Goal: Task Accomplishment & Management: Use online tool/utility

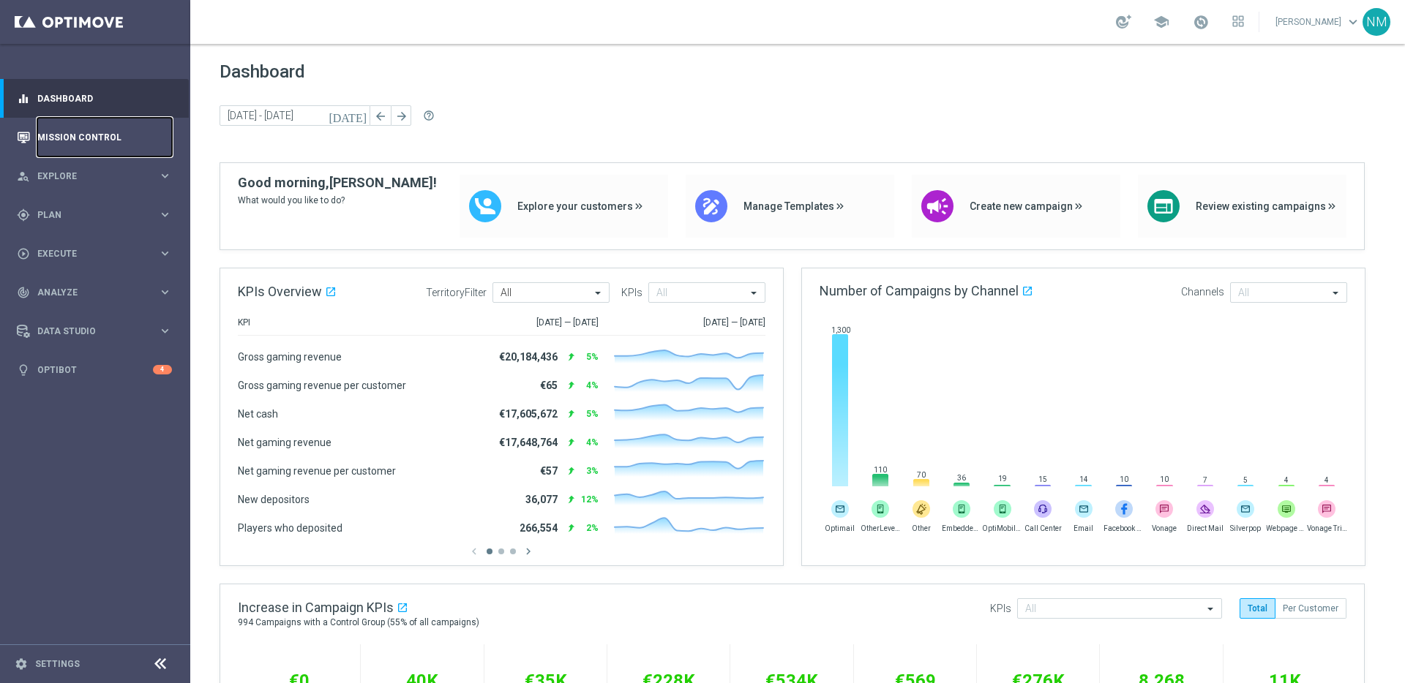
click at [40, 138] on link "Mission Control" at bounding box center [104, 137] width 135 height 39
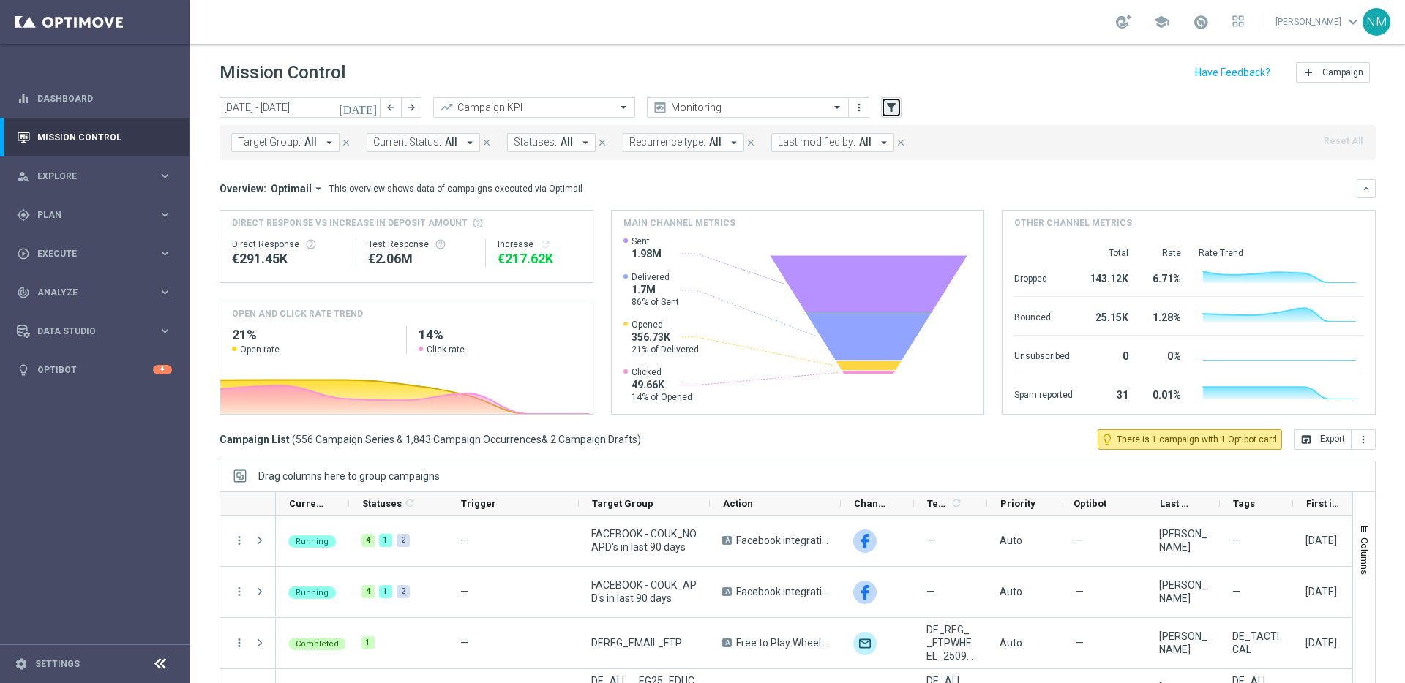
click at [887, 112] on icon "filter_alt" at bounding box center [891, 107] width 13 height 13
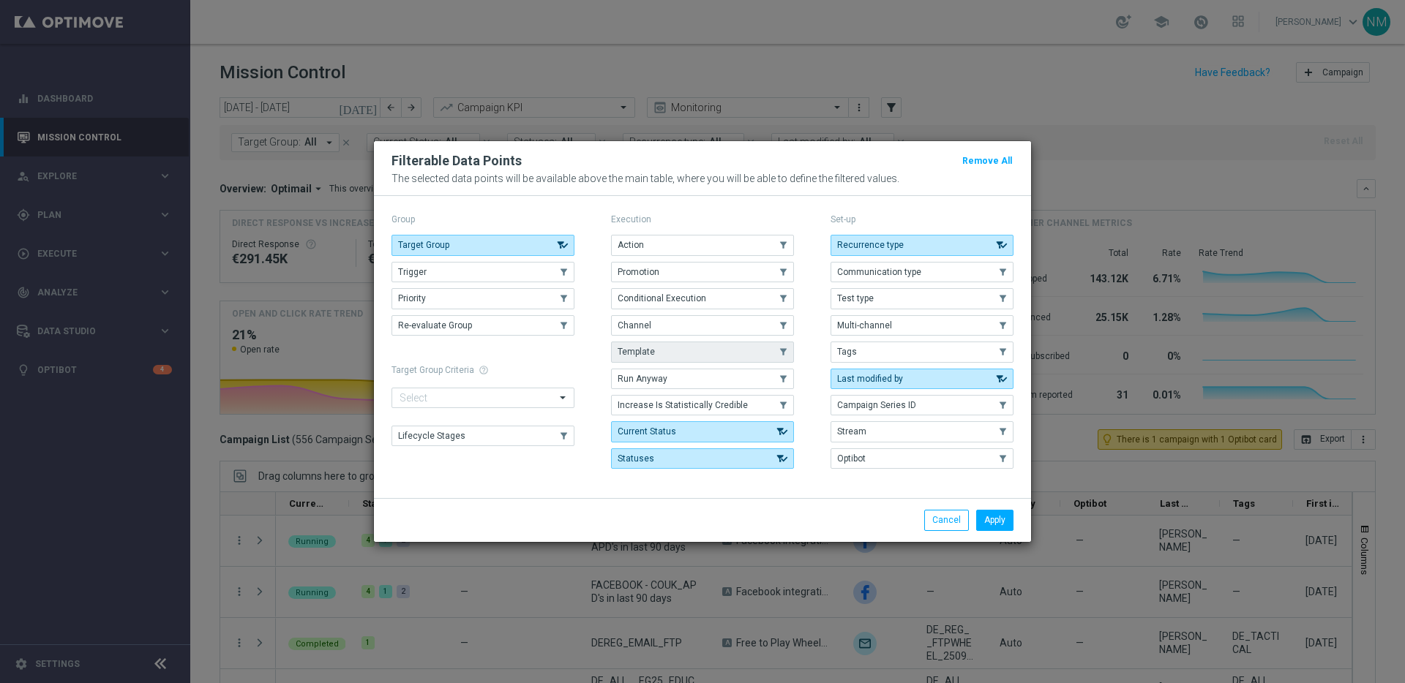
click at [670, 346] on button "Template" at bounding box center [702, 352] width 183 height 20
click at [984, 516] on button "Apply" at bounding box center [994, 520] width 37 height 20
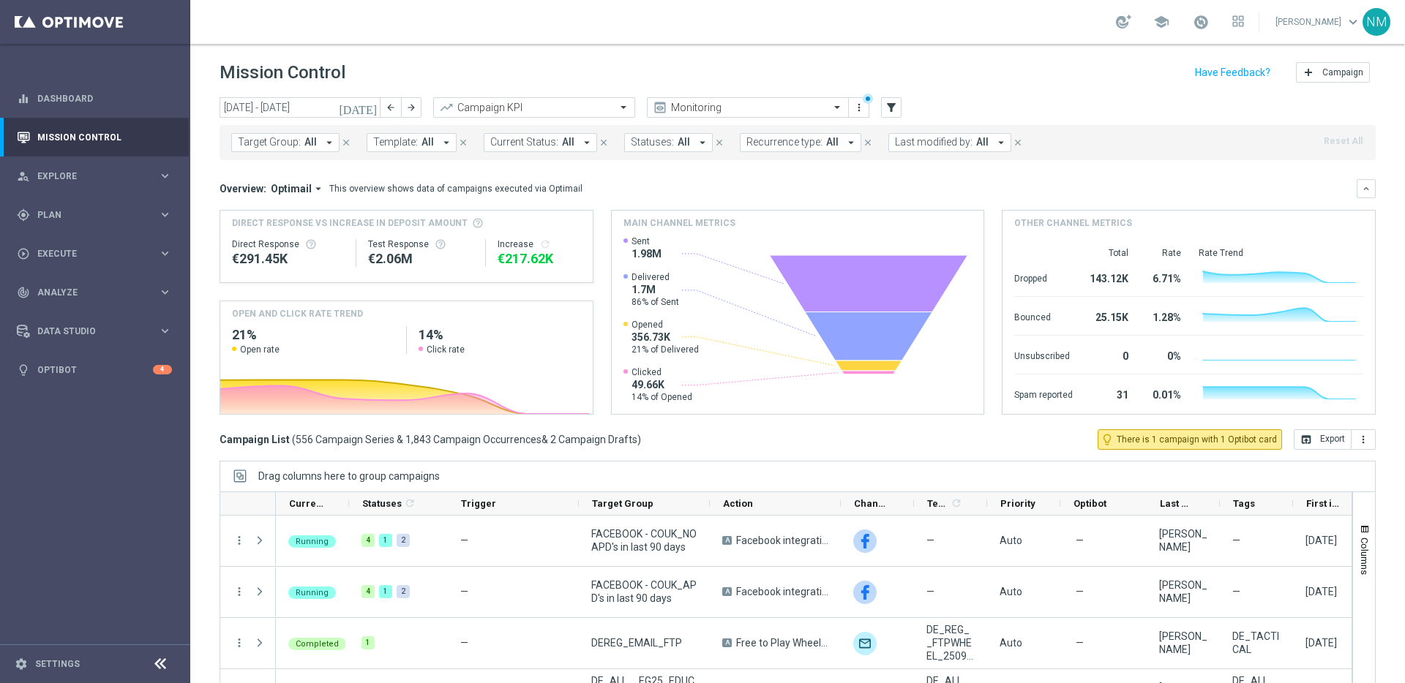
click at [424, 141] on span "All" at bounding box center [428, 142] width 12 height 12
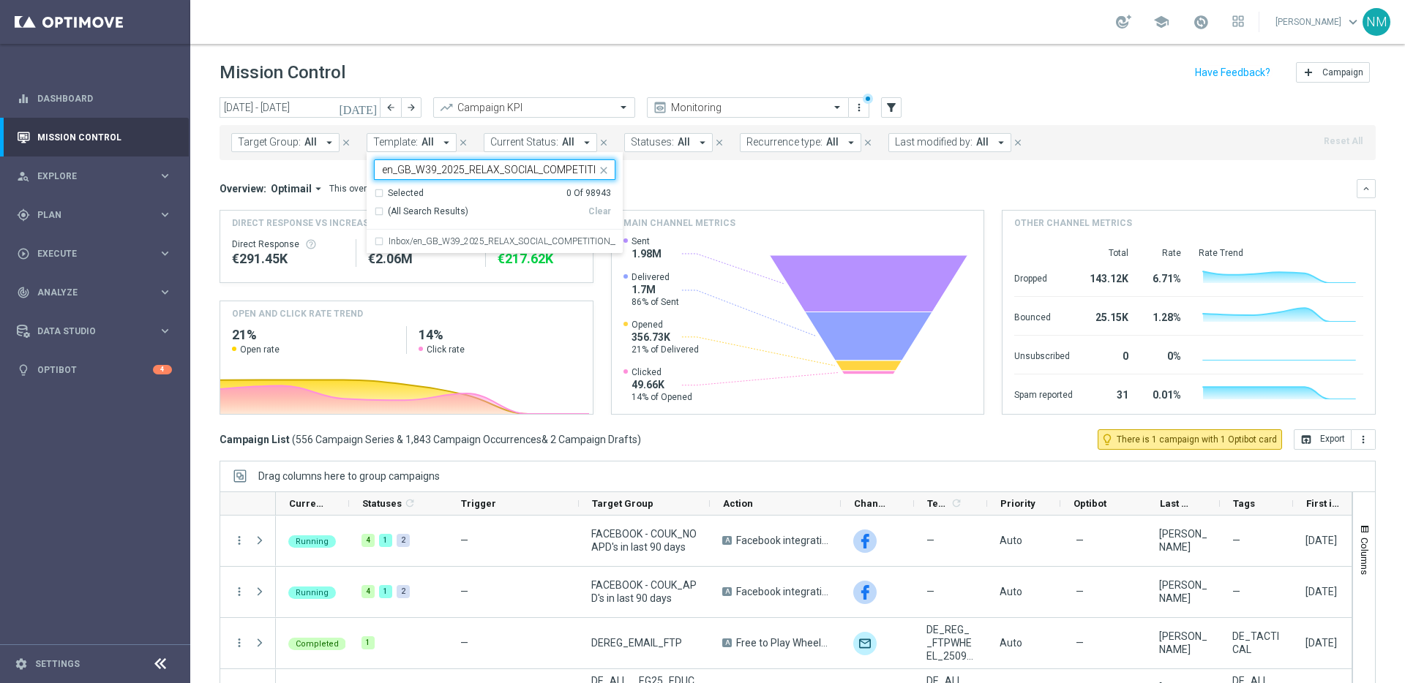
scroll to position [0, 100]
click at [483, 241] on label "Inbox/en_GB_W39_2025_RELAX_SOCIAL_COMPETITION__NVIP_RI_TAC_GM" at bounding box center [502, 241] width 227 height 9
type input "en_GB_W39_2025_RELAX_SOCIAL_COMPETITION__NVIP_RI_TAC_GM"
click at [767, 188] on div "Overview: Optimail arrow_drop_down This overview shows data of campaigns execut…" at bounding box center [788, 188] width 1137 height 13
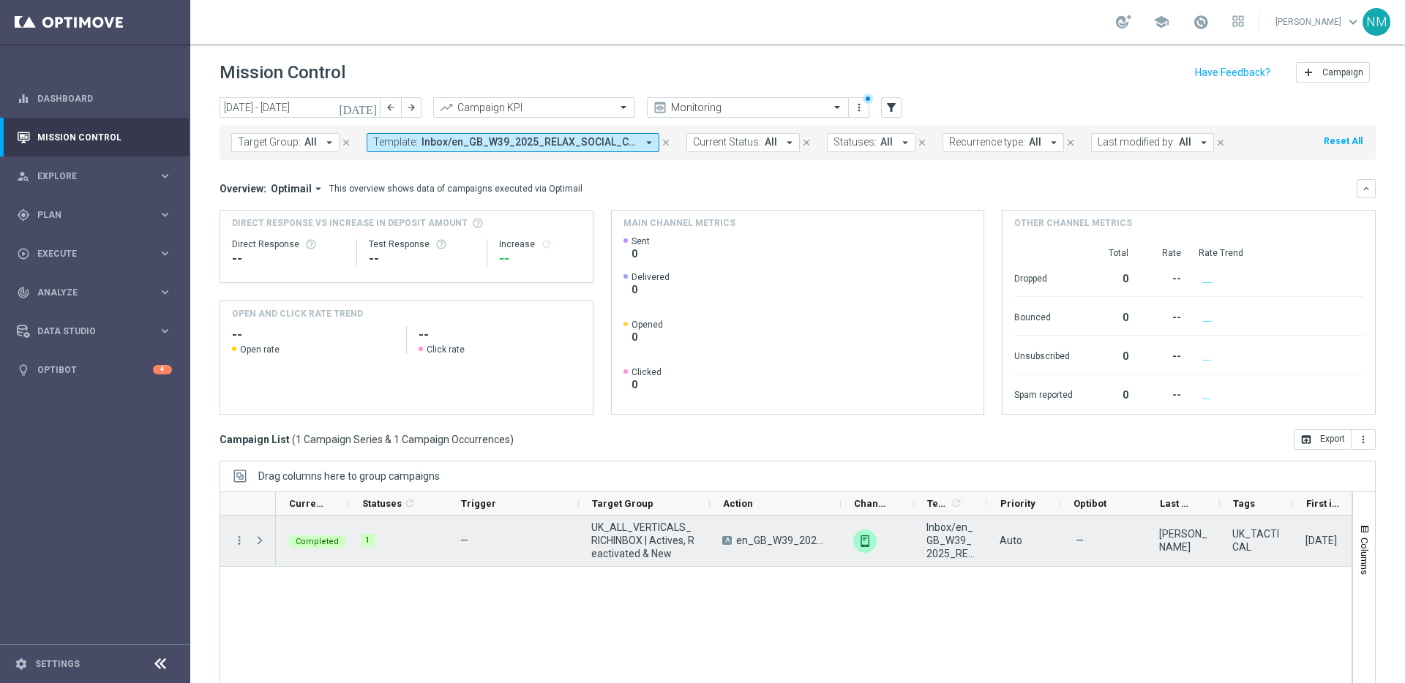
click at [228, 539] on div "more_vert" at bounding box center [233, 541] width 26 height 50
click at [244, 539] on icon "more_vert" at bounding box center [239, 540] width 13 height 13
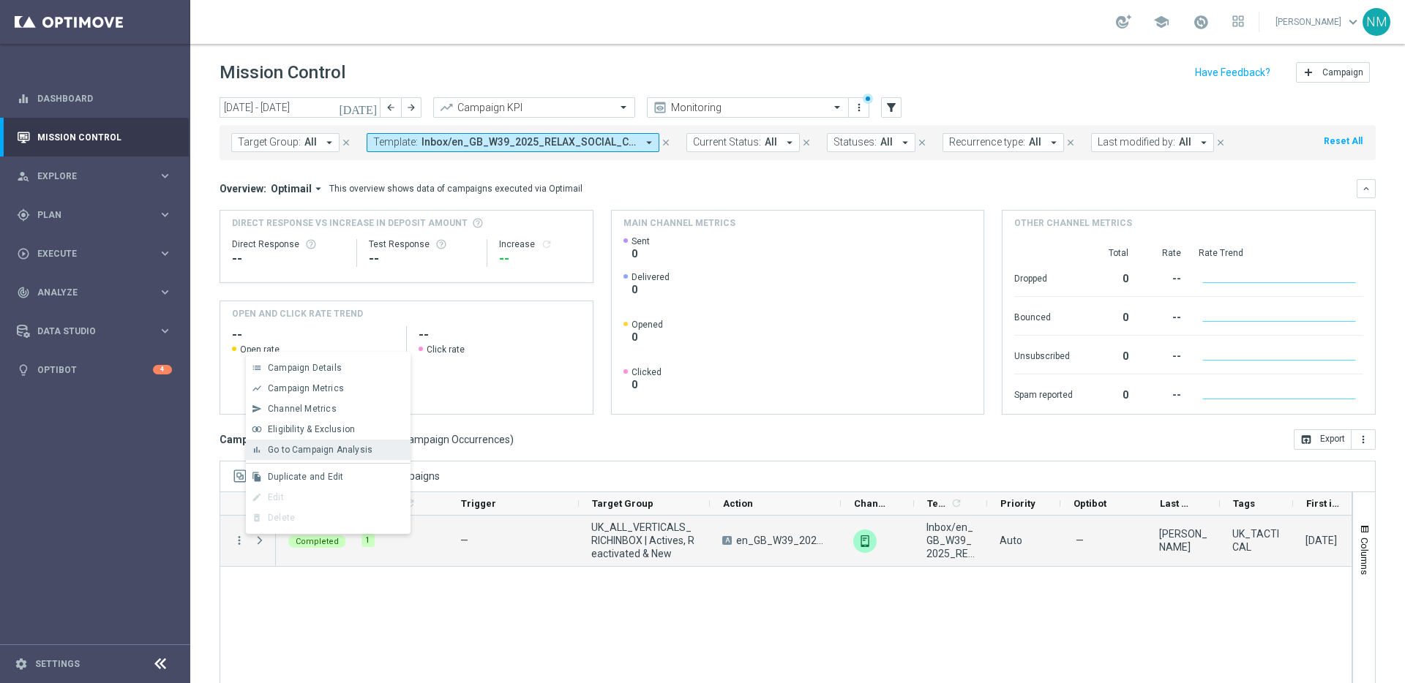
click at [292, 452] on span "Go to Campaign Analysis" at bounding box center [320, 450] width 105 height 10
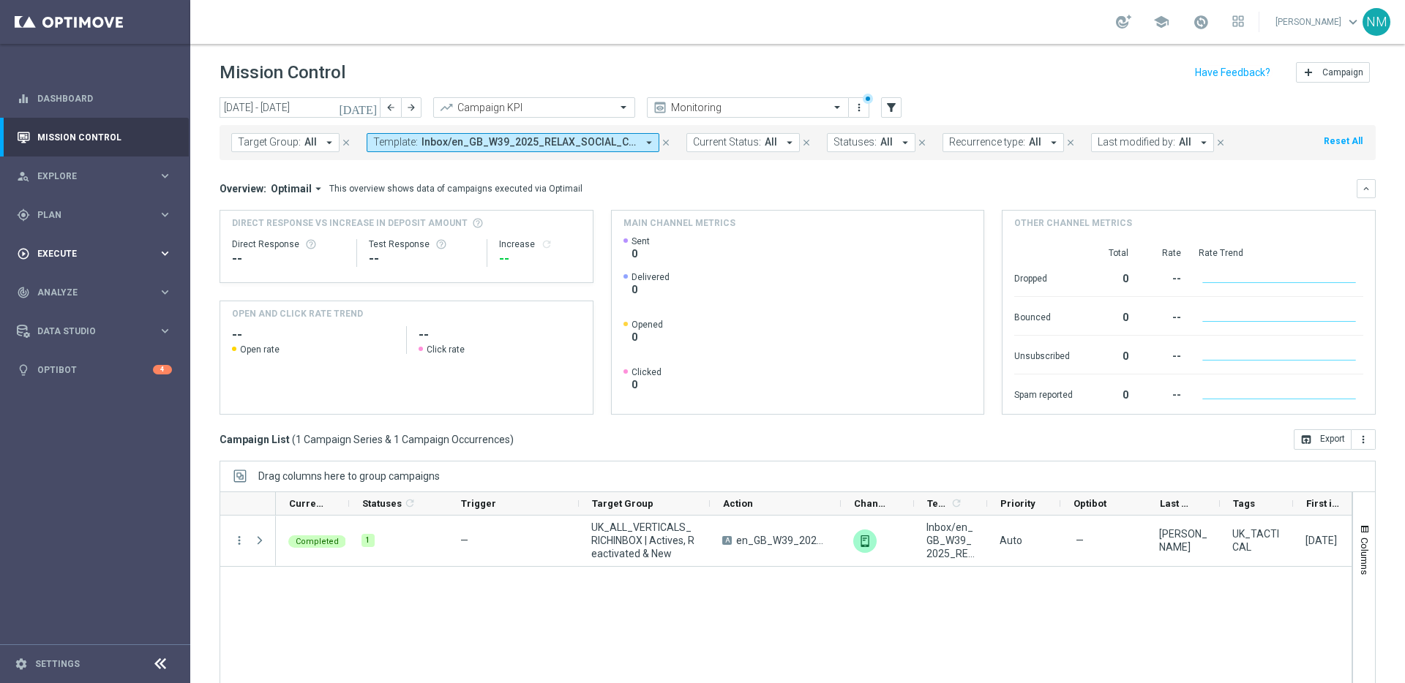
click at [53, 241] on div "play_circle_outline Execute keyboard_arrow_right" at bounding box center [94, 253] width 189 height 39
click at [80, 218] on span "Plan" at bounding box center [97, 215] width 121 height 9
click at [74, 285] on span "Templates" at bounding box center [91, 289] width 105 height 9
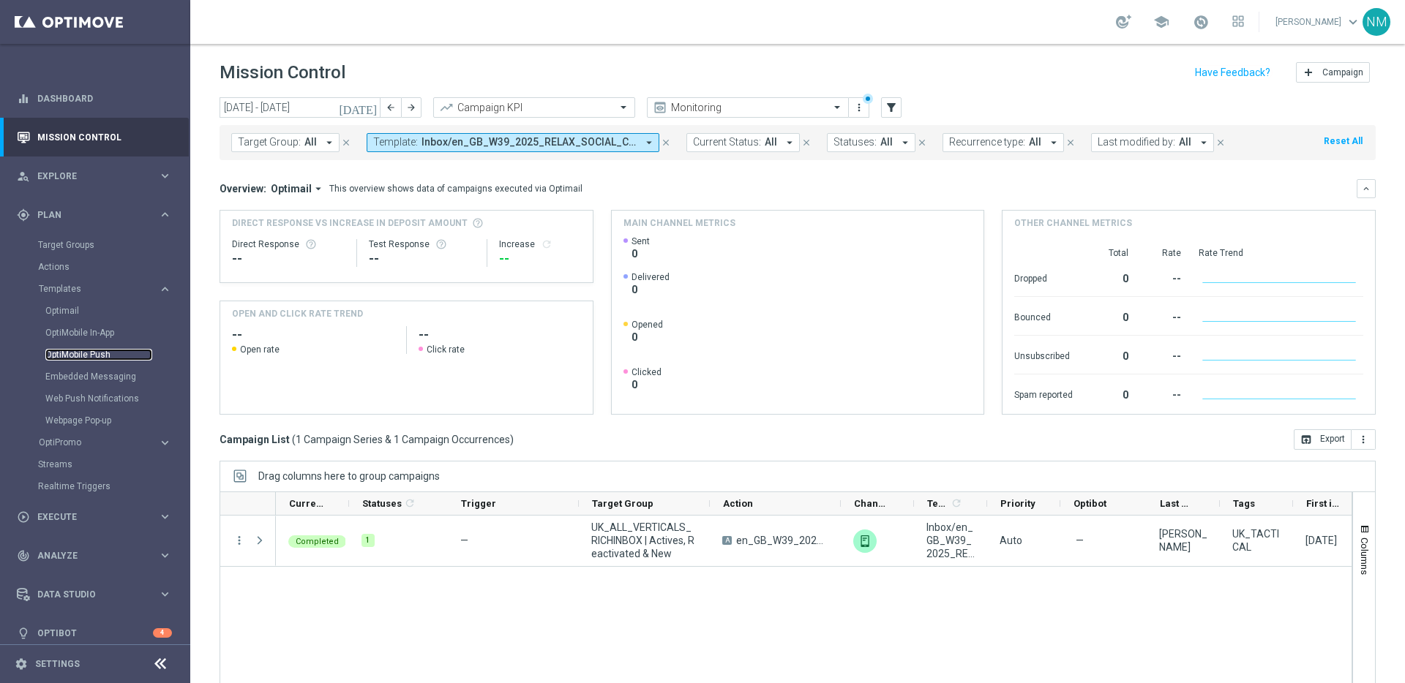
click at [67, 351] on link "OptiMobile Push" at bounding box center [98, 355] width 107 height 12
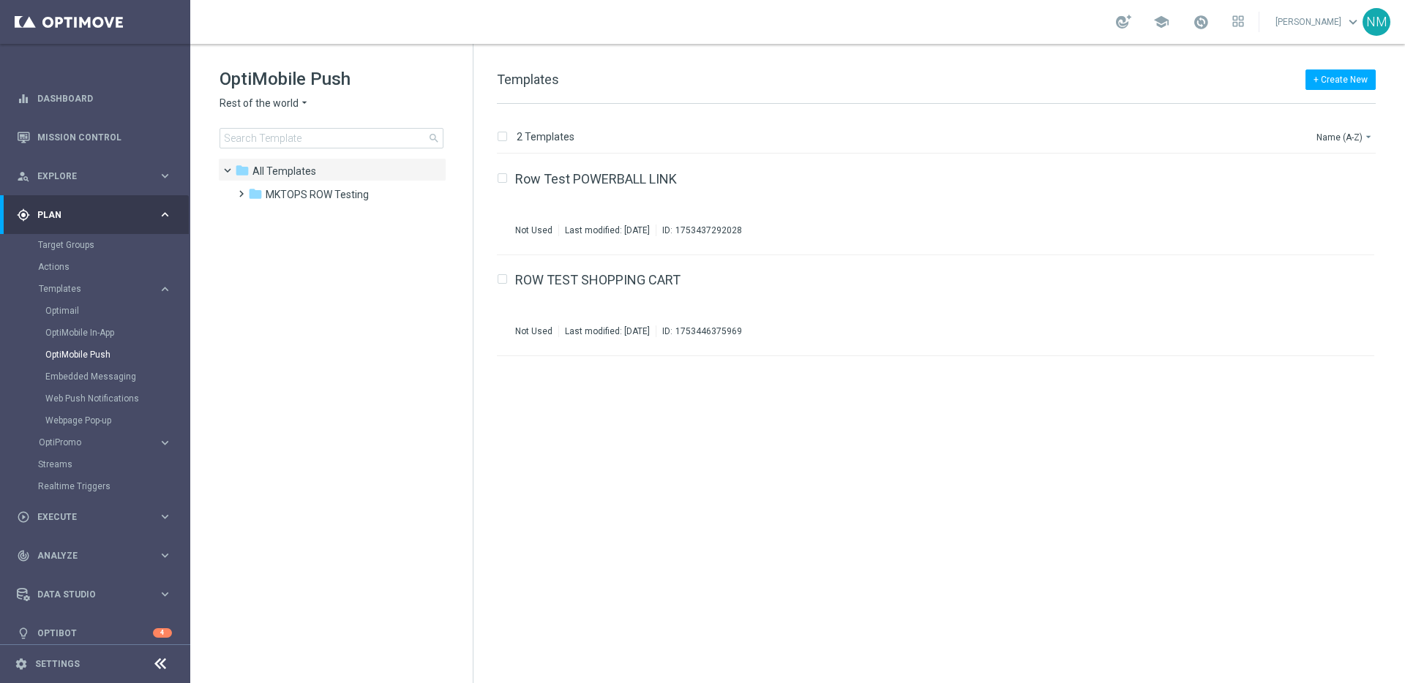
click at [282, 108] on span "Rest of the world" at bounding box center [259, 104] width 79 height 14
click at [258, 259] on div "UK" at bounding box center [275, 261] width 110 height 18
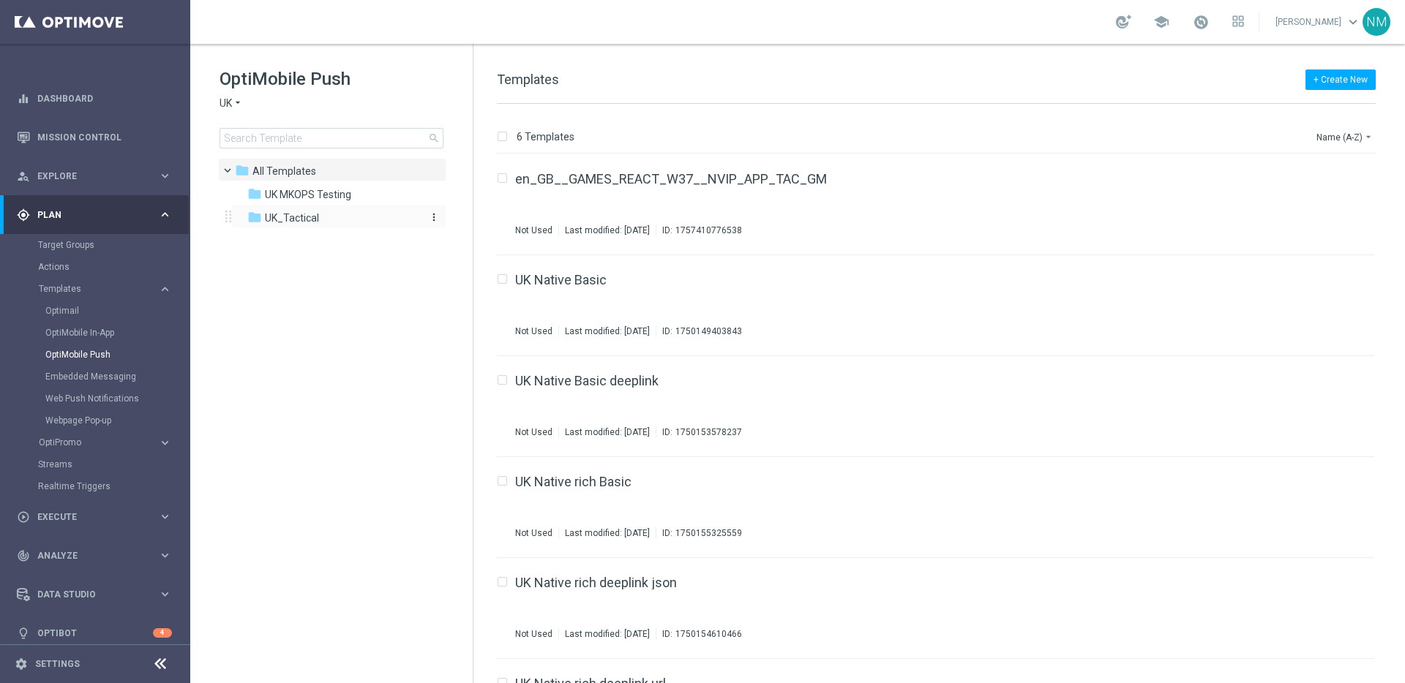
click at [307, 220] on span "UK_Tactical" at bounding box center [292, 217] width 54 height 13
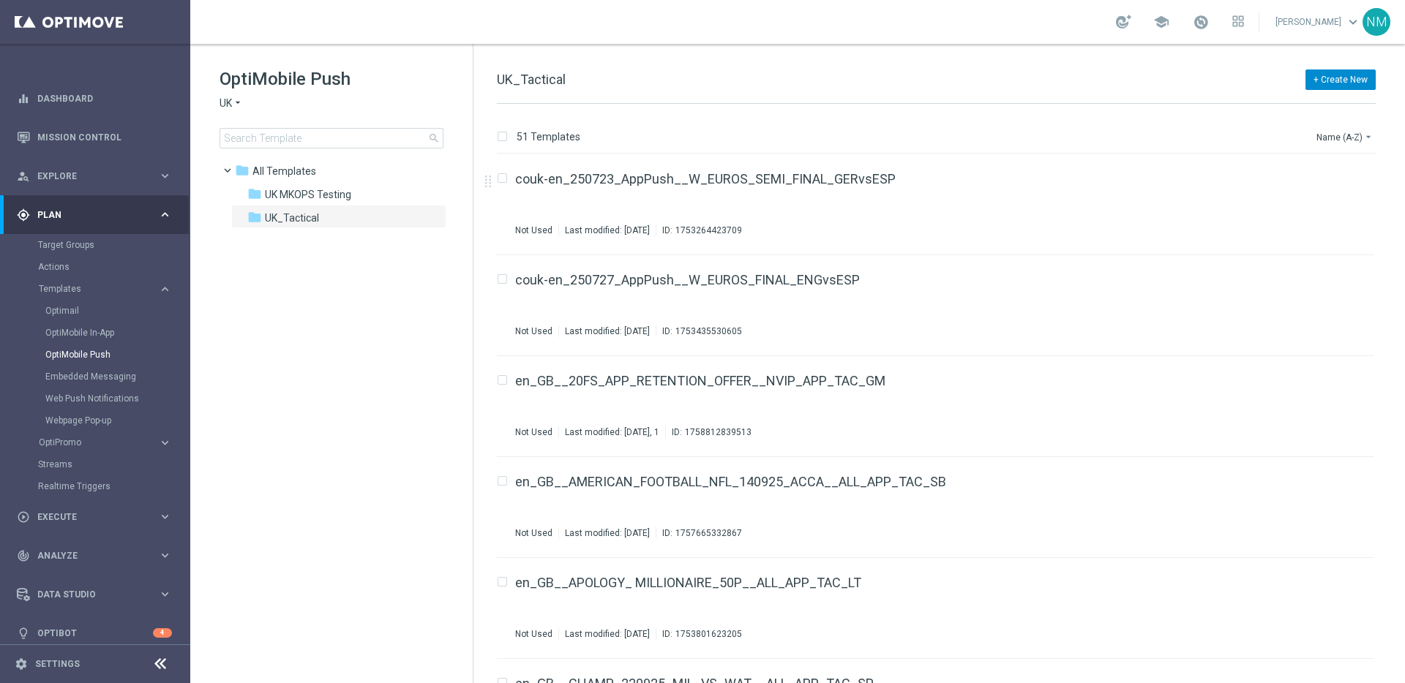
click at [1341, 88] on button "+ Create New" at bounding box center [1340, 80] width 70 height 20
click at [1322, 99] on div "New Template" at bounding box center [1317, 106] width 117 height 20
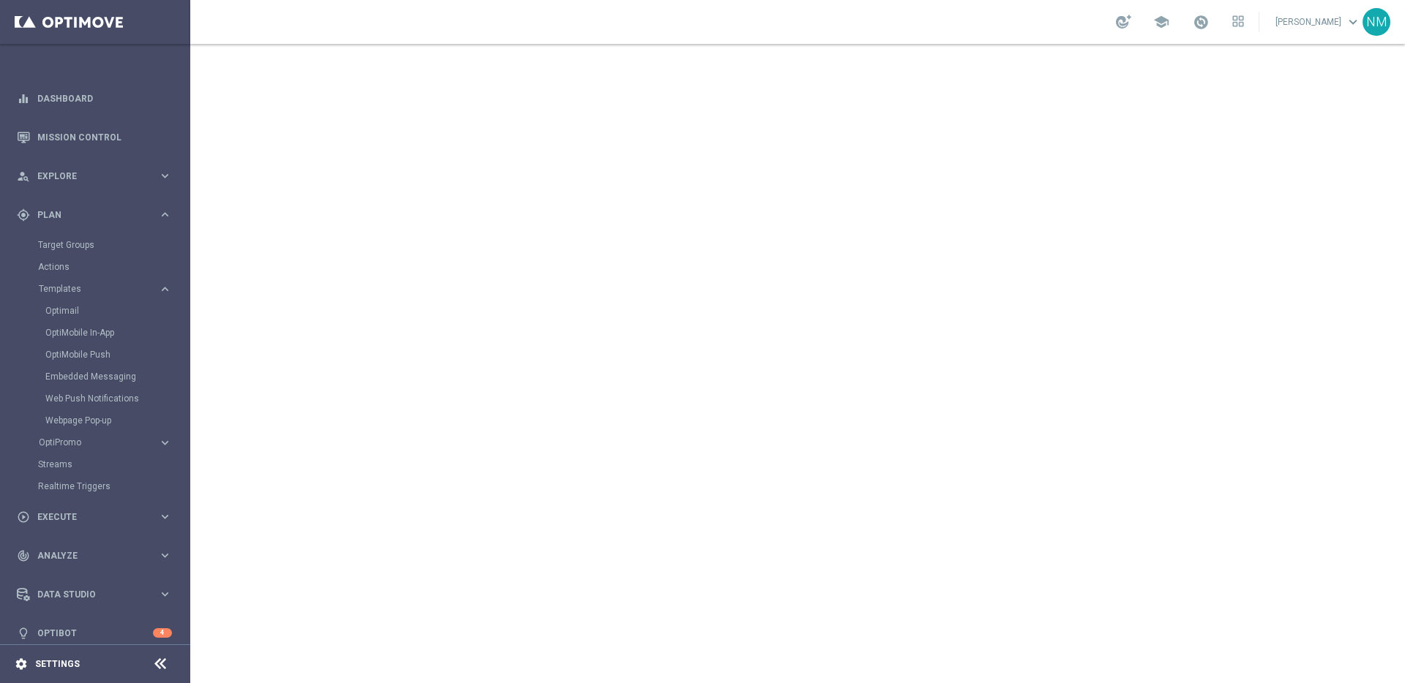
click at [23, 663] on icon "settings" at bounding box center [21, 664] width 13 height 13
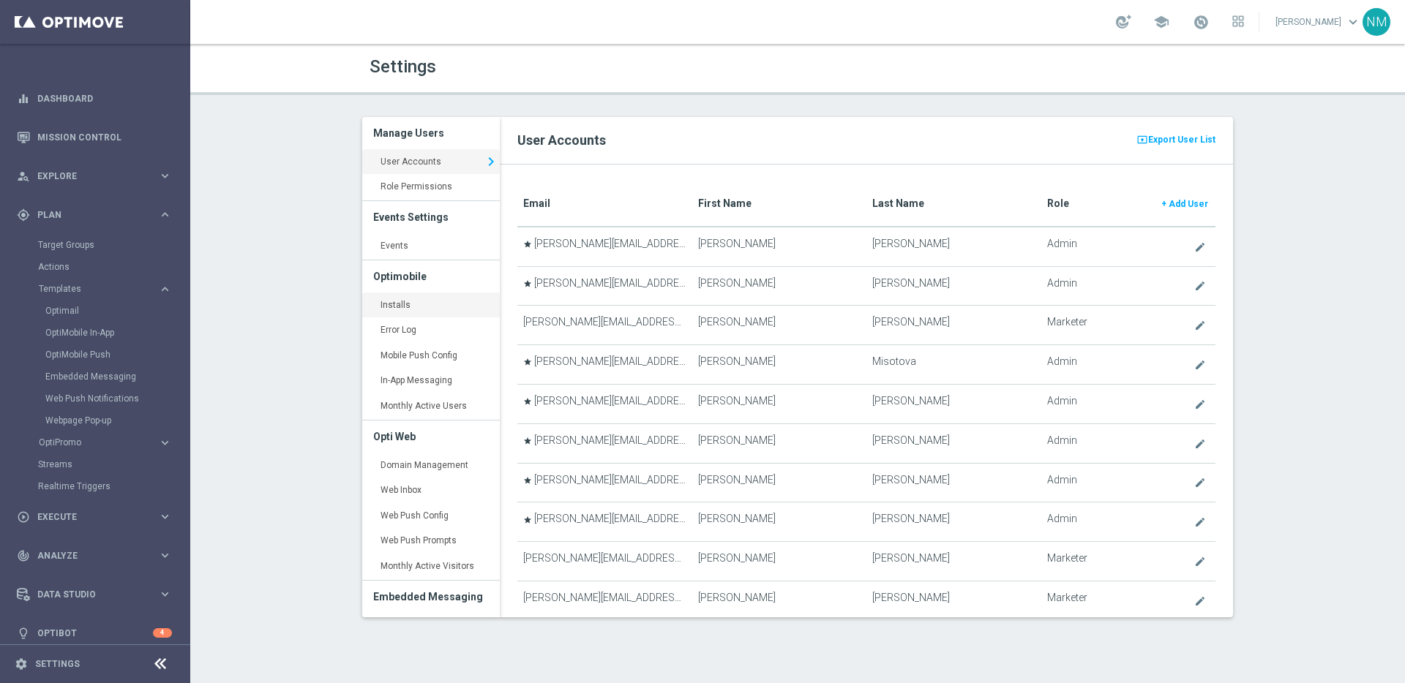
click at [418, 299] on link "Installs keyboard_arrow_right" at bounding box center [431, 306] width 138 height 26
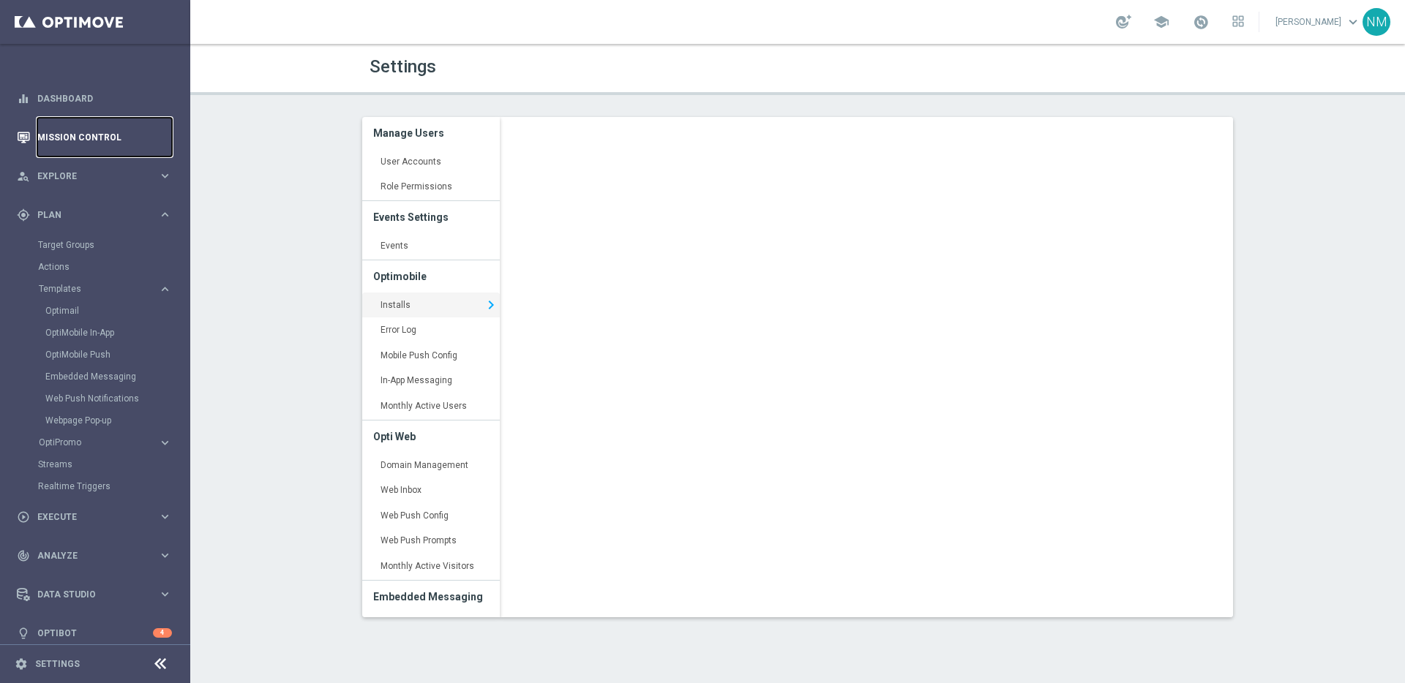
click at [67, 137] on link "Mission Control" at bounding box center [104, 137] width 135 height 39
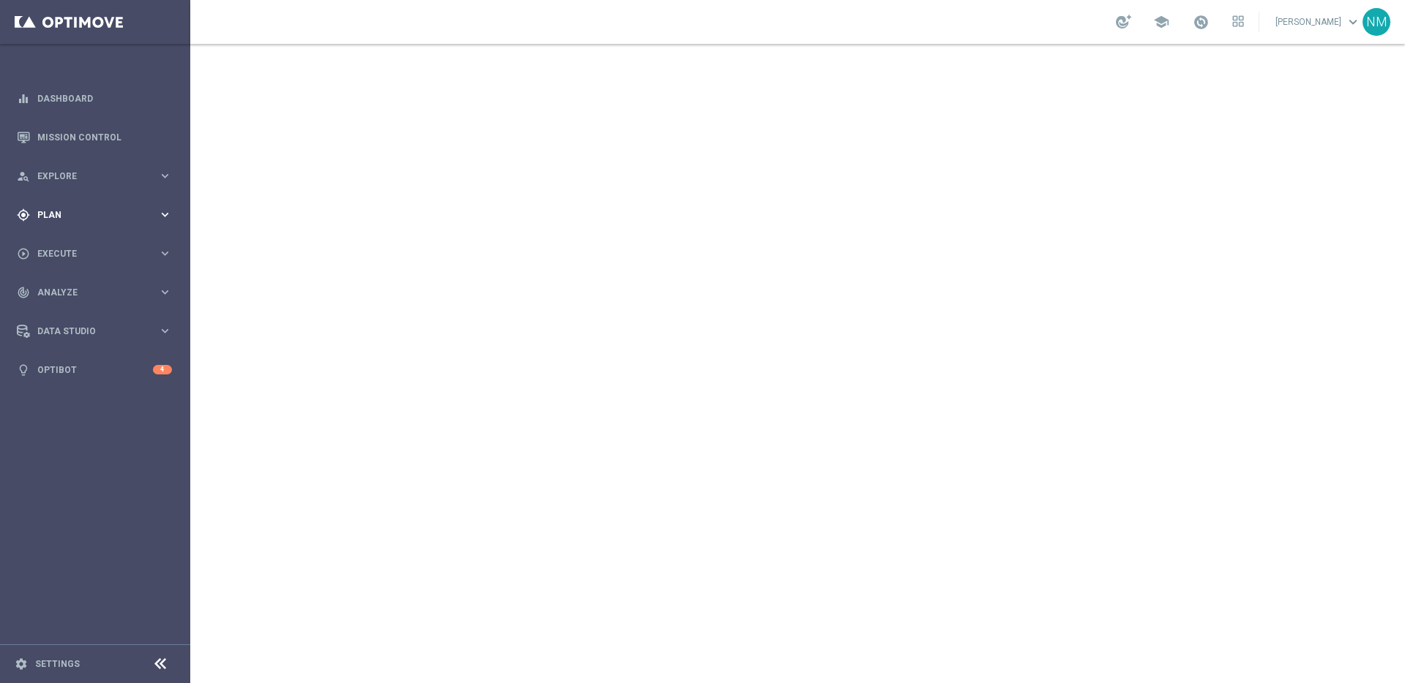
click at [75, 220] on div "gps_fixed Plan" at bounding box center [87, 215] width 141 height 13
click at [58, 285] on span "Templates" at bounding box center [91, 289] width 105 height 9
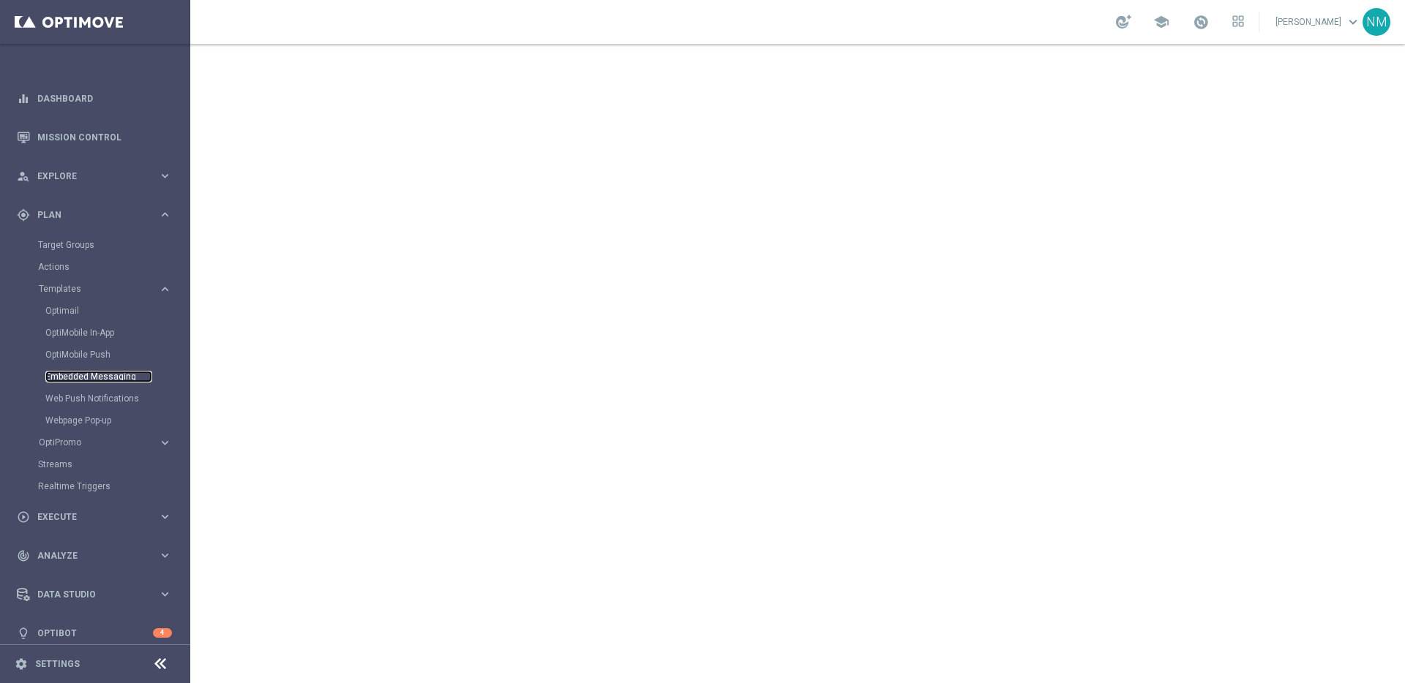
click at [116, 381] on link "Embedded Messaging" at bounding box center [98, 377] width 107 height 12
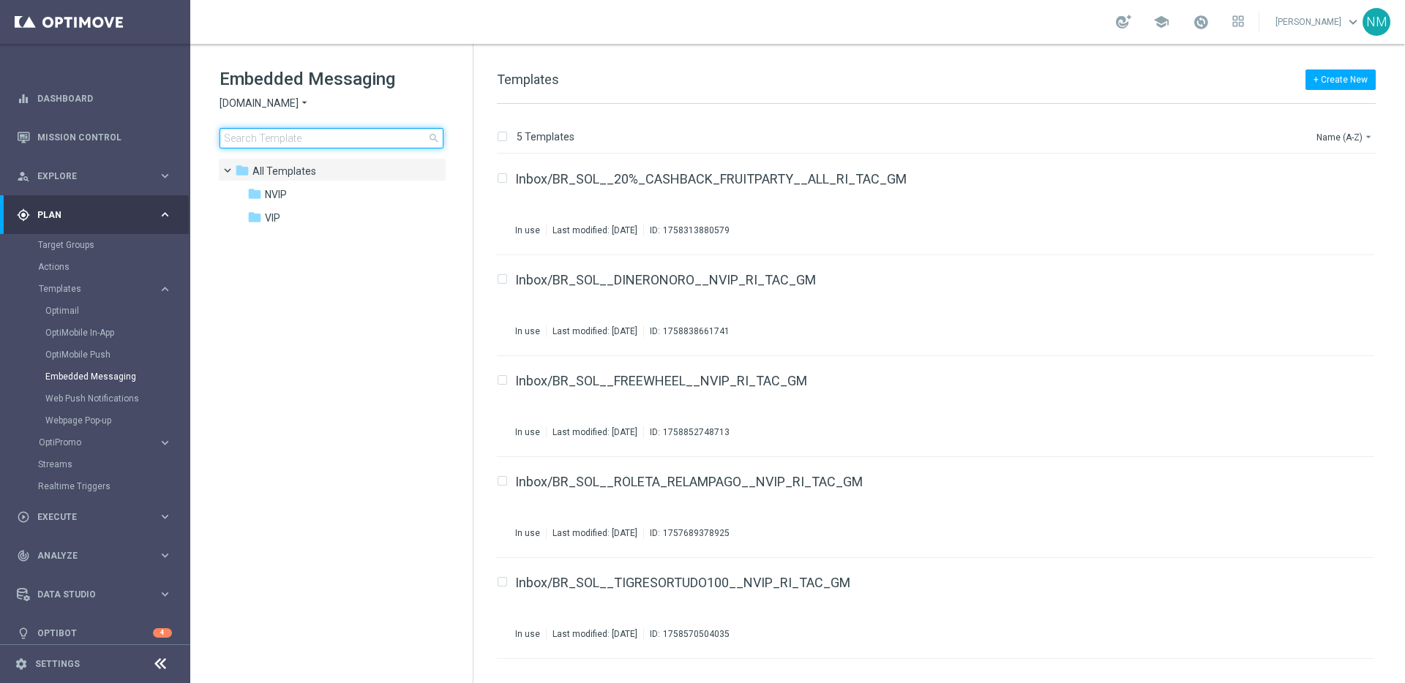
click at [372, 133] on input at bounding box center [332, 138] width 224 height 20
click at [285, 105] on span "Sorteonline.bet.br" at bounding box center [259, 104] width 79 height 14
click at [279, 155] on div "Lottoland" at bounding box center [275, 155] width 110 height 18
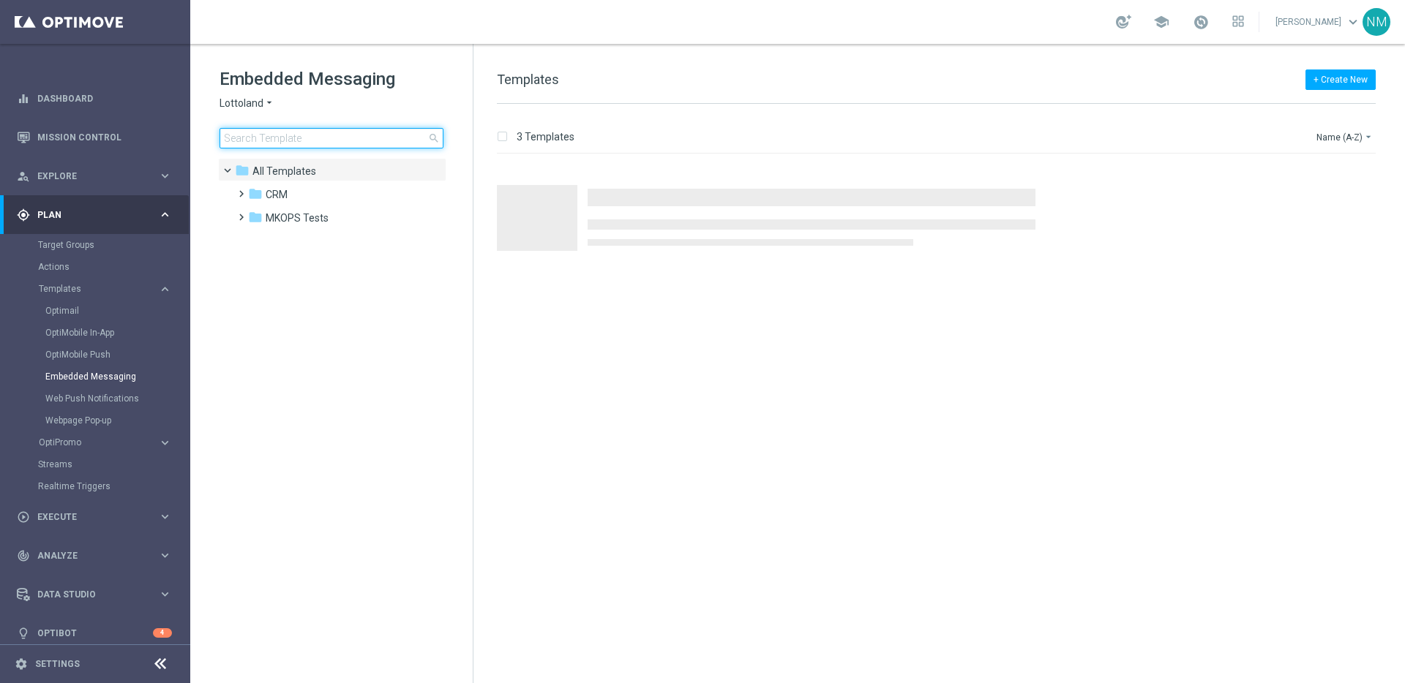
click at [314, 146] on input at bounding box center [332, 138] width 224 height 20
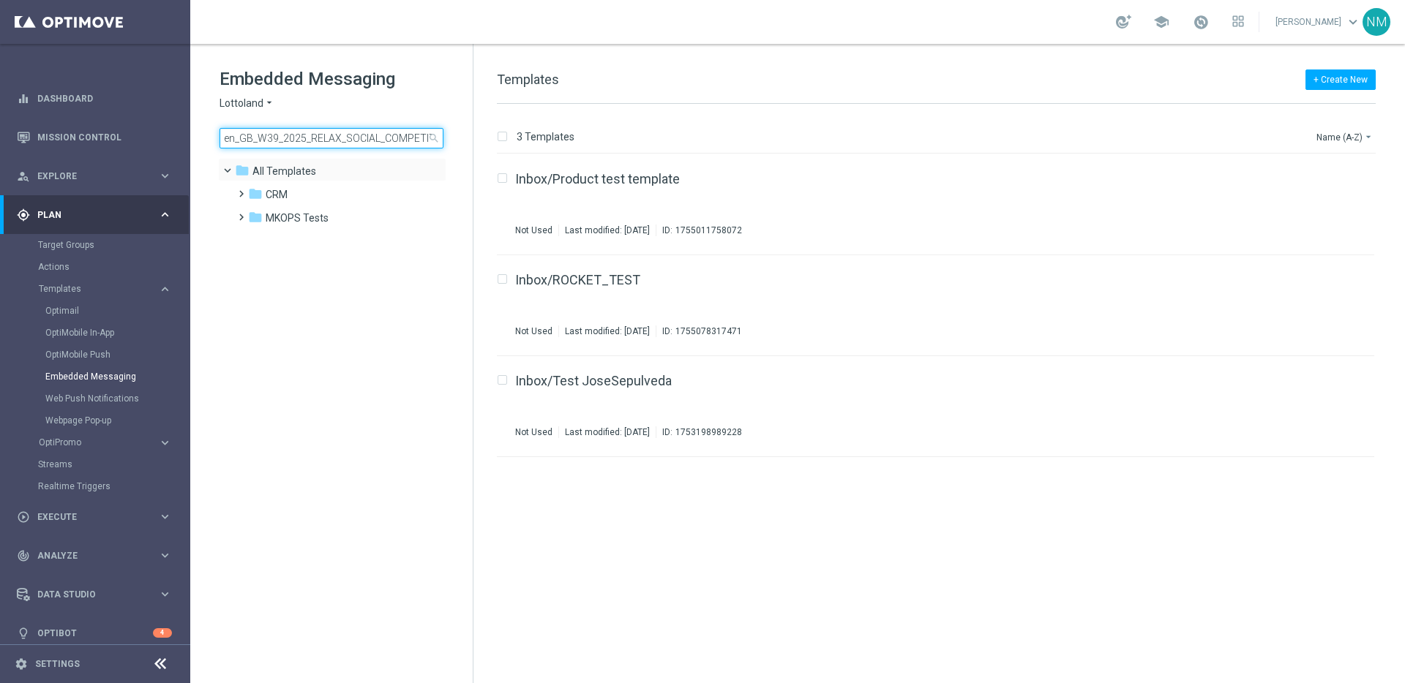
scroll to position [0, 105]
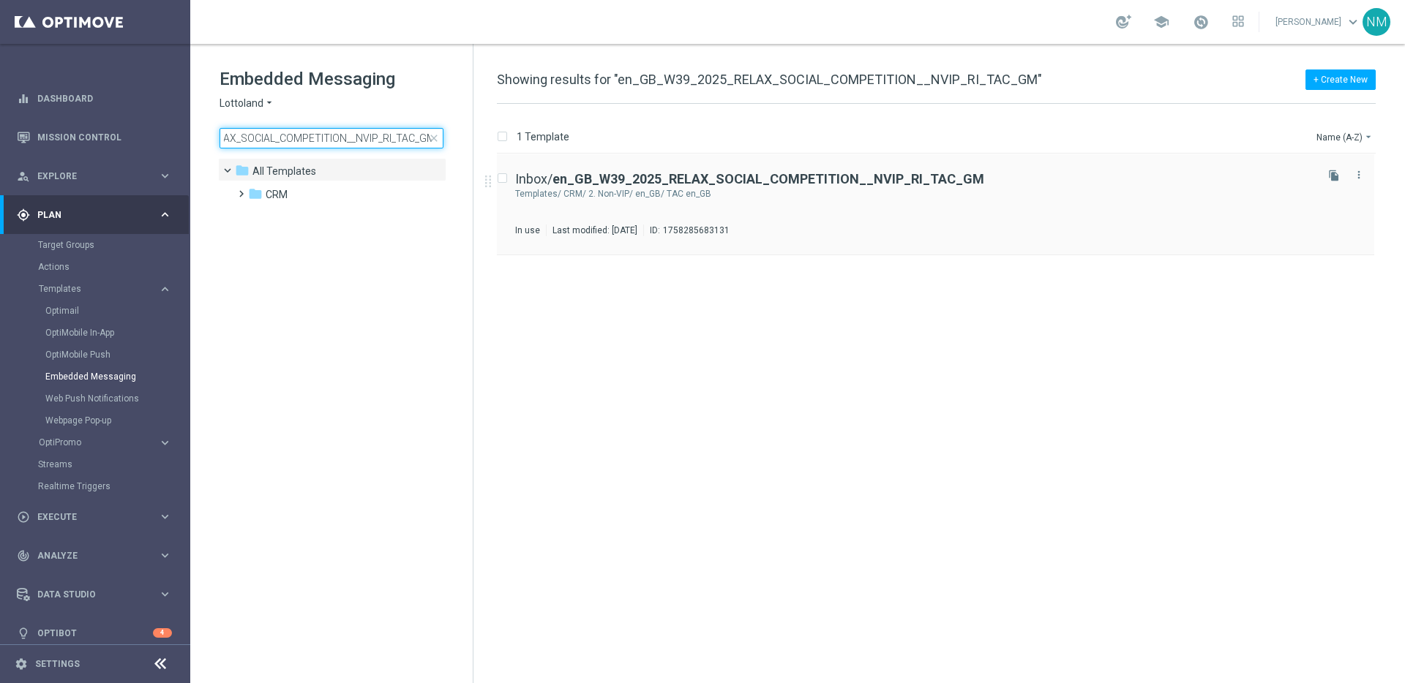
type input "en_GB_W39_2025_RELAX_SOCIAL_COMPETITION__NVIP_RI_TAC_GM"
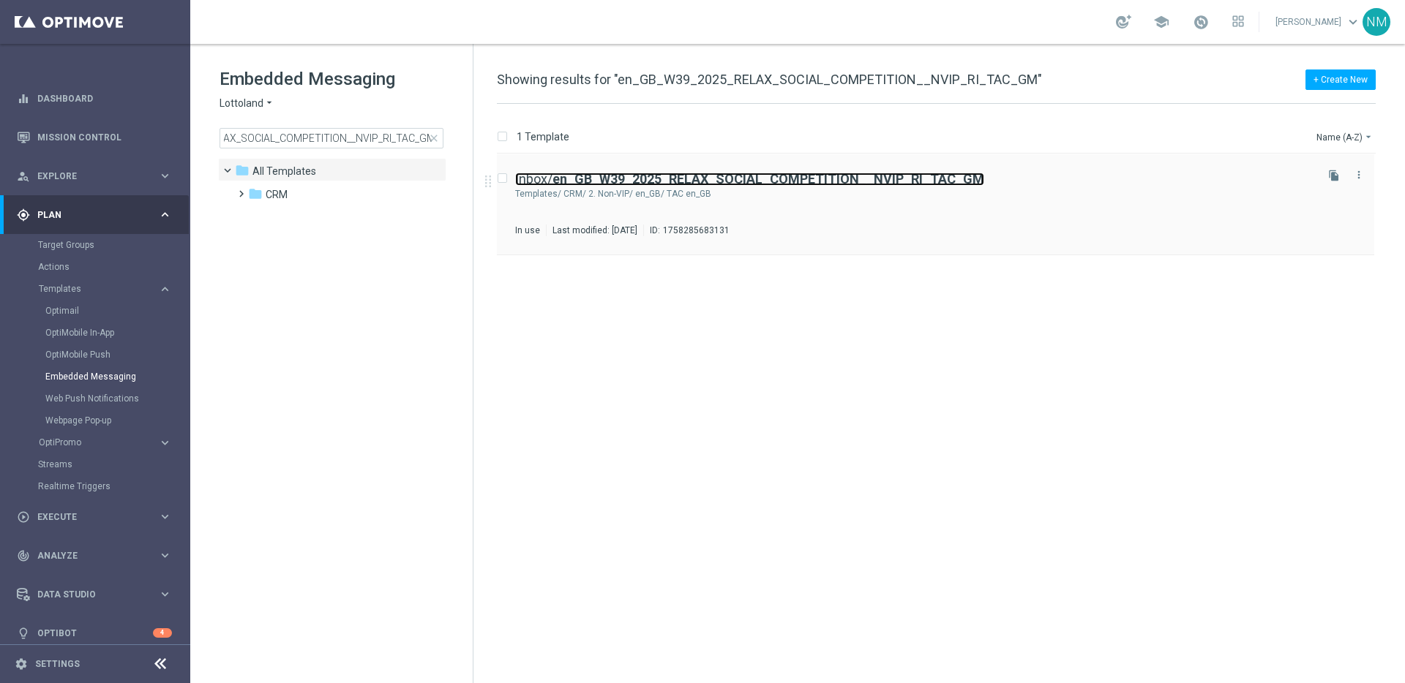
click at [801, 182] on b "en_GB_W39_2025_RELAX_SOCIAL_COMPETITION__NVIP_RI_TAC_GM" at bounding box center [768, 178] width 432 height 15
